Goal: Task Accomplishment & Management: Complete application form

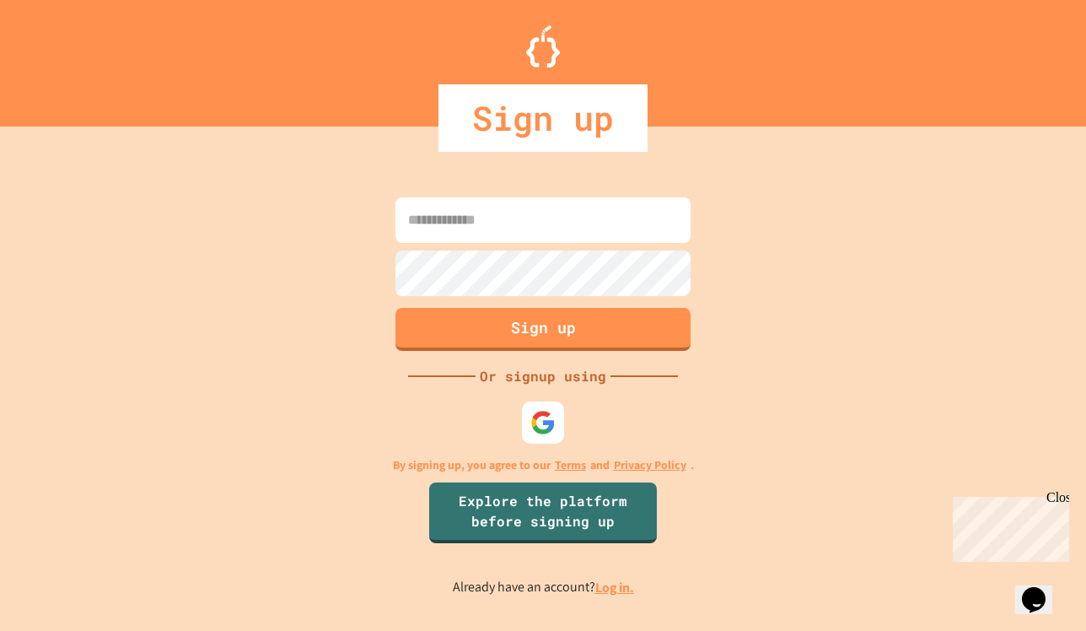
click at [536, 217] on input at bounding box center [542, 220] width 295 height 46
click at [553, 427] on img at bounding box center [543, 423] width 28 height 28
click at [443, 200] on input at bounding box center [542, 220] width 295 height 46
type input "**********"
